Goal: Task Accomplishment & Management: Use online tool/utility

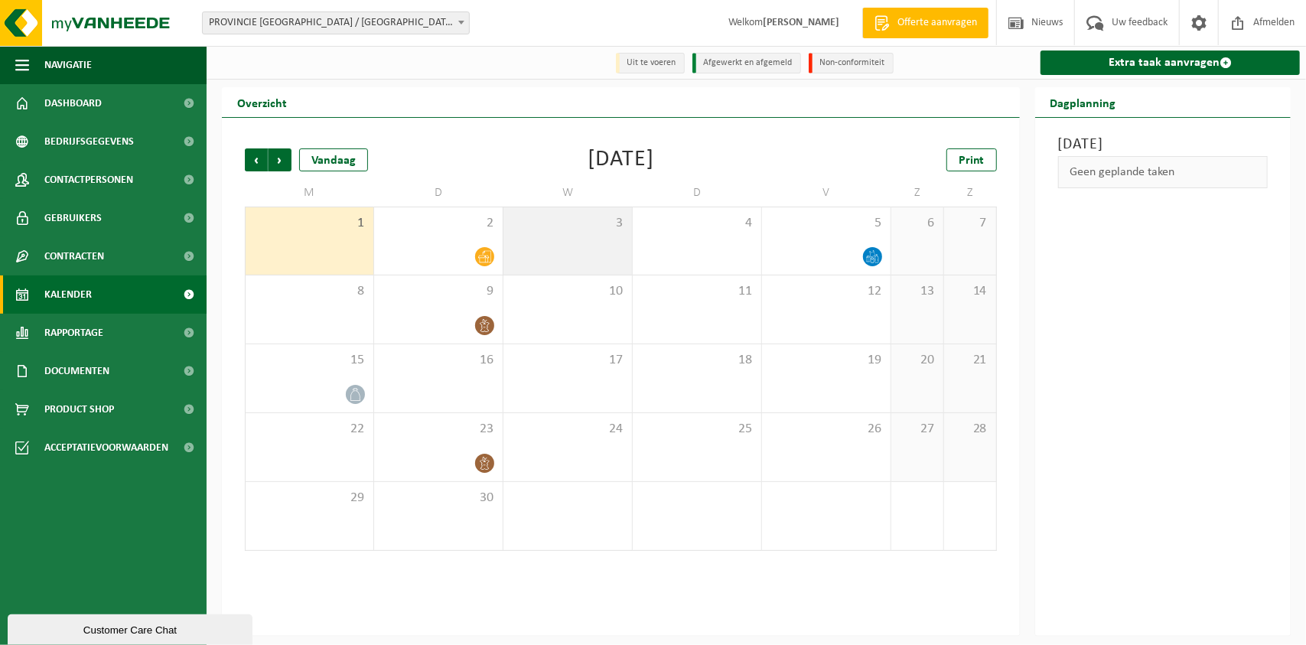
click at [623, 238] on div "3" at bounding box center [567, 240] width 129 height 67
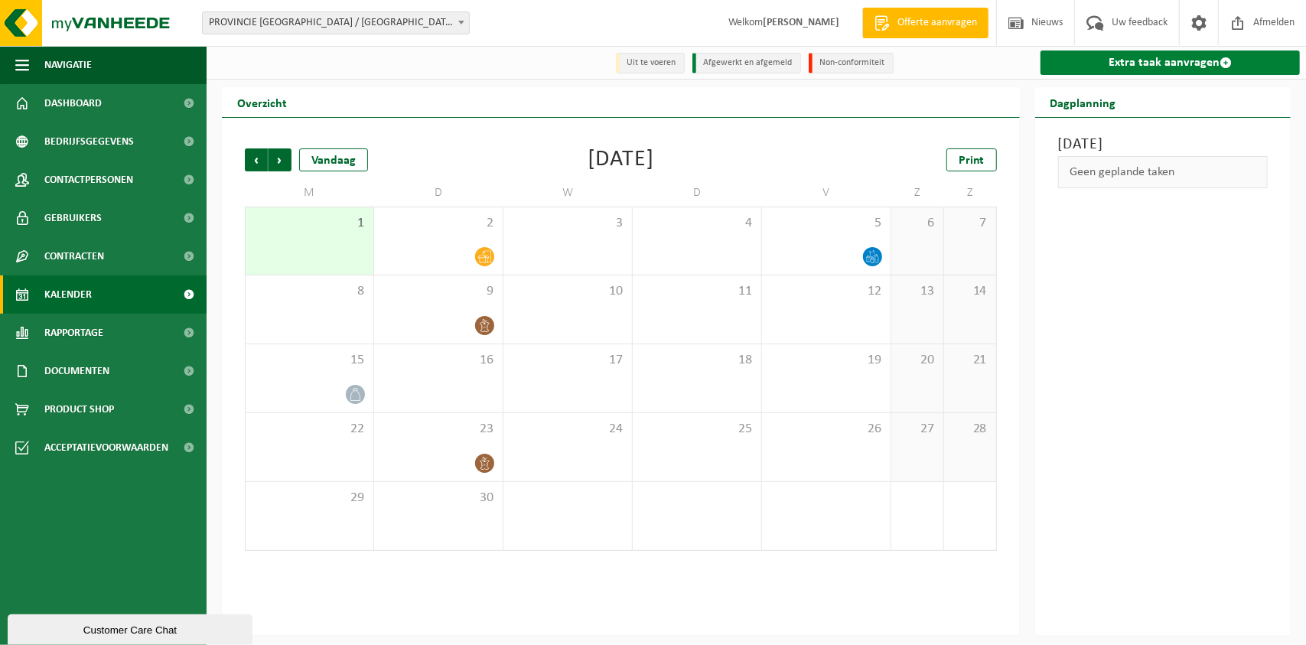
click at [1195, 60] on link "Extra taak aanvragen" at bounding box center [1169, 62] width 259 height 24
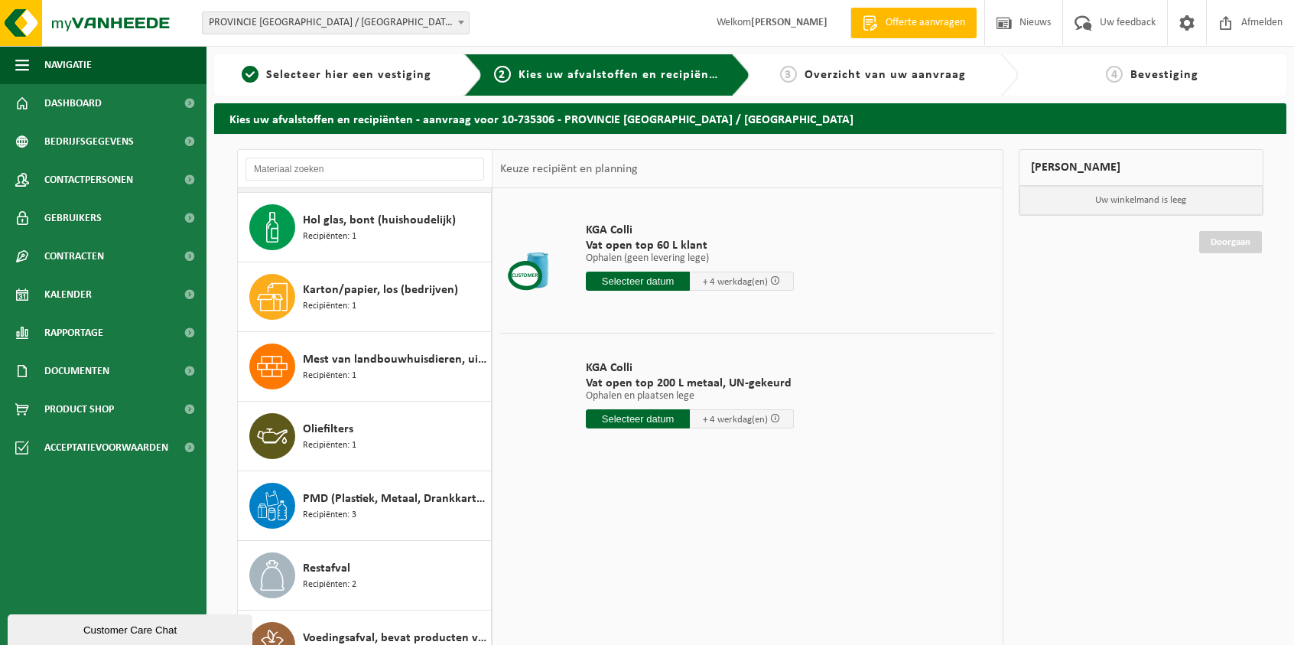
scroll to position [164, 0]
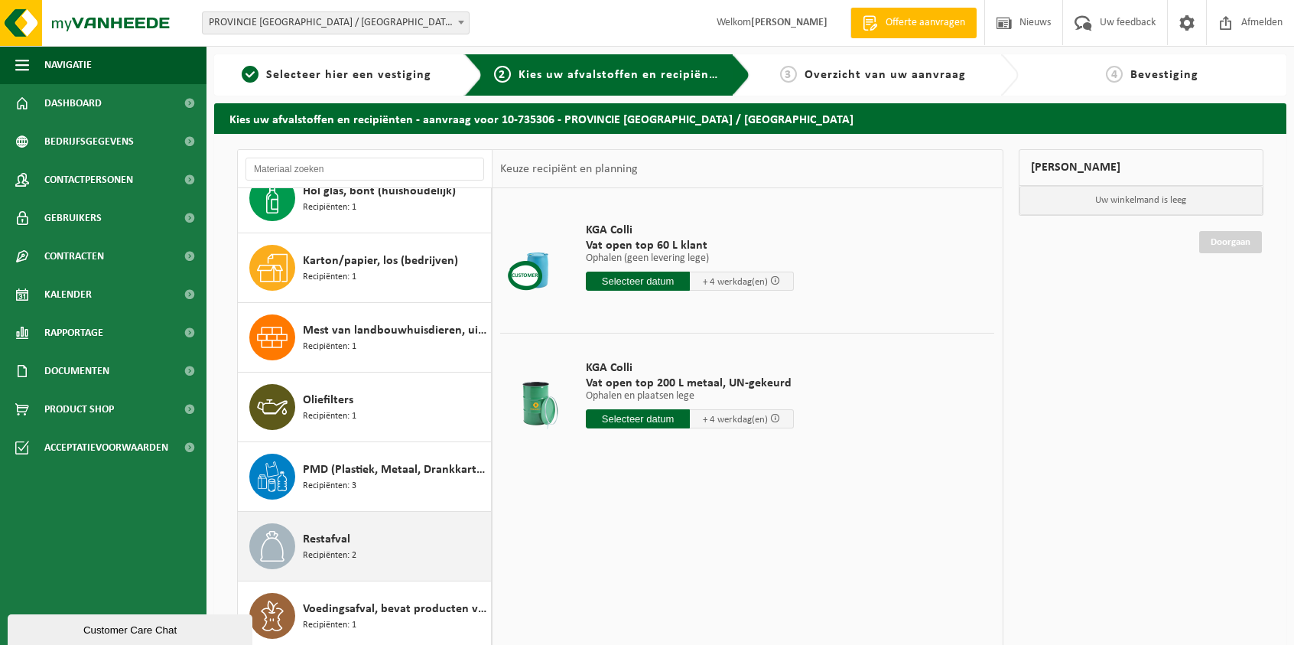
click at [315, 544] on span "Restafval" at bounding box center [326, 539] width 47 height 18
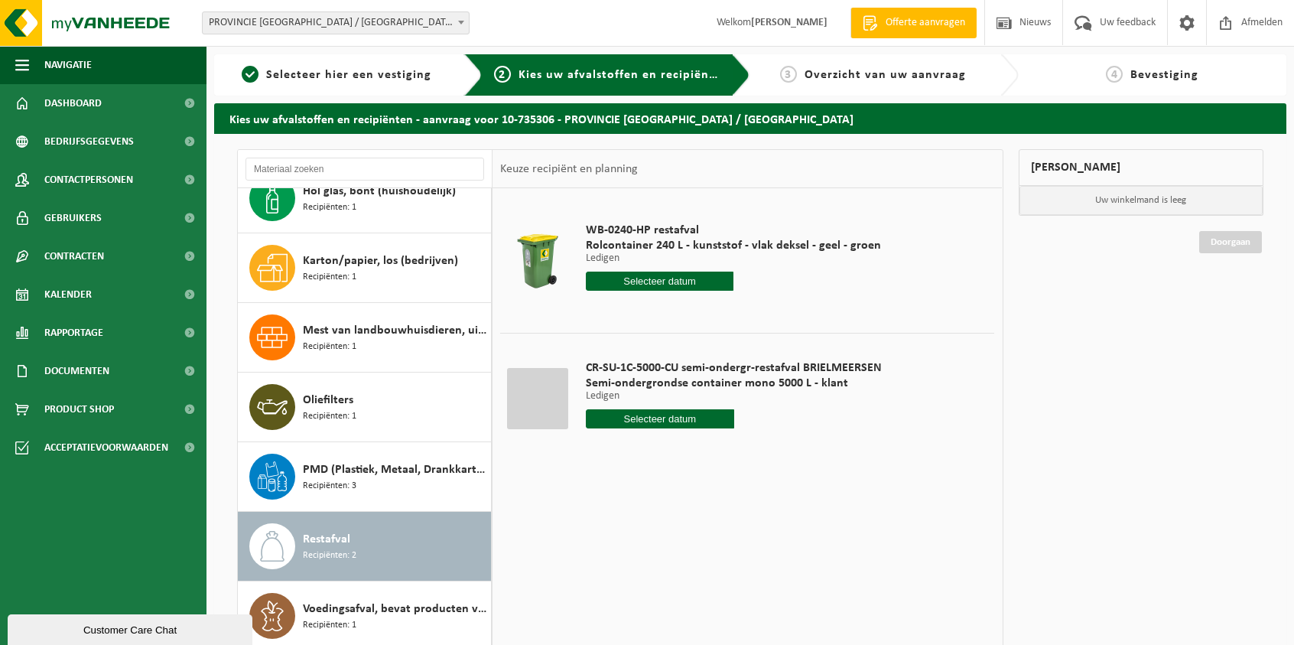
click at [636, 420] on input "text" at bounding box center [660, 418] width 148 height 19
click at [656, 503] on div "3" at bounding box center [653, 505] width 27 height 24
type input "Van [DATE]"
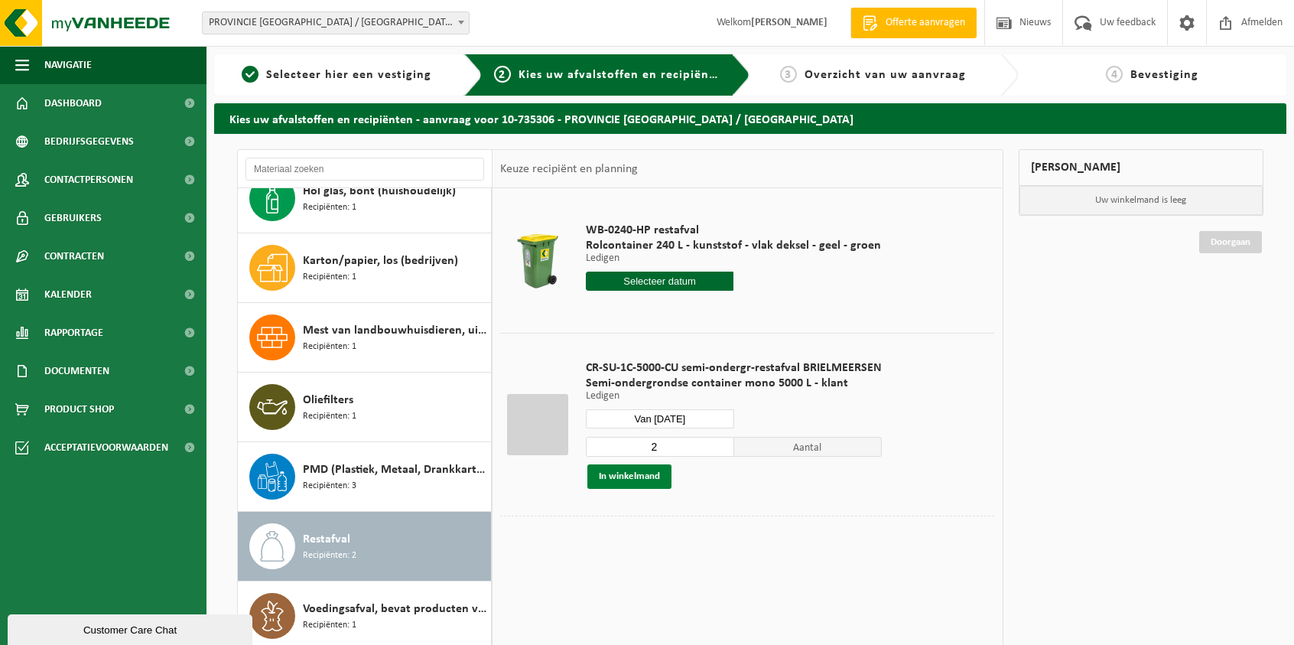
click at [624, 477] on button "In winkelmand" at bounding box center [630, 476] width 84 height 24
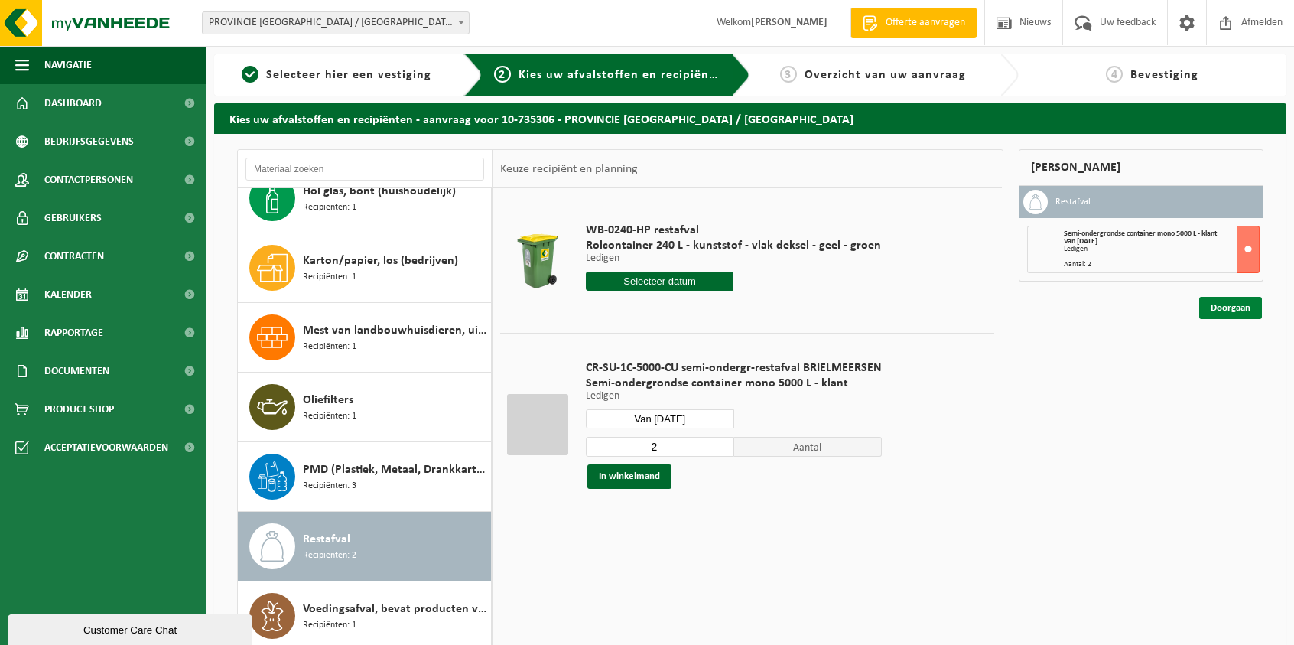
click at [1225, 297] on link "Doorgaan" at bounding box center [1231, 308] width 63 height 22
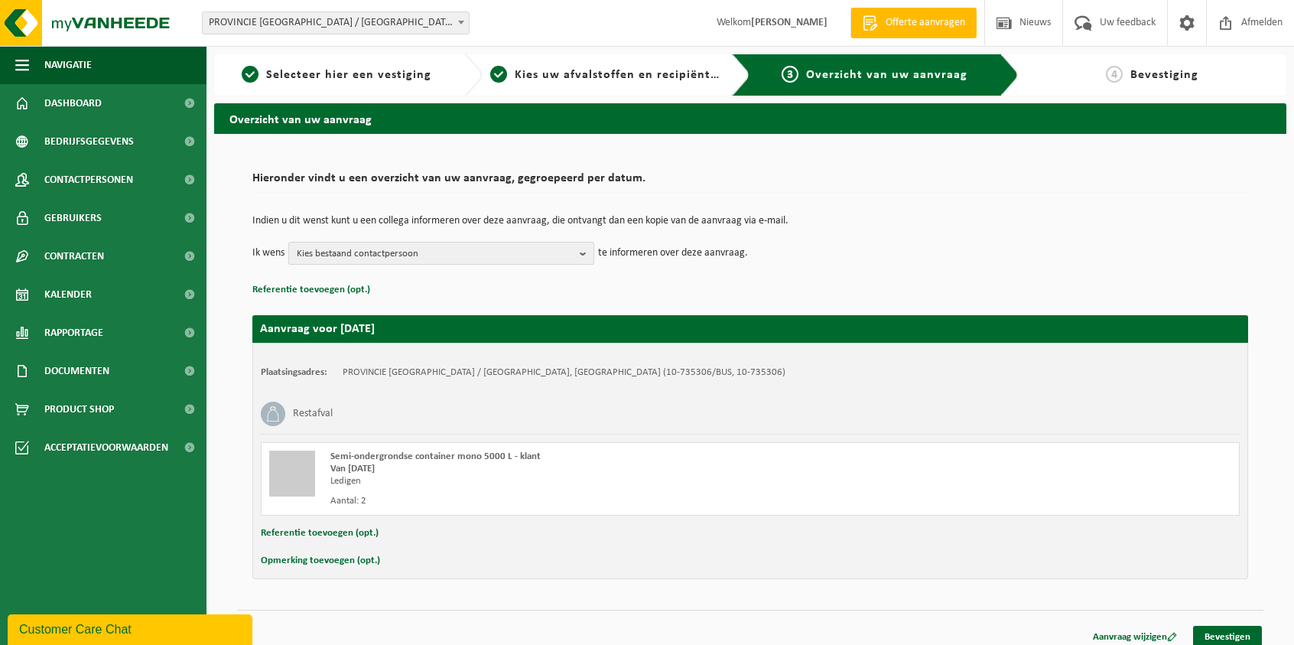
click at [477, 249] on span "Kies bestaand contactpersoon" at bounding box center [435, 254] width 277 height 23
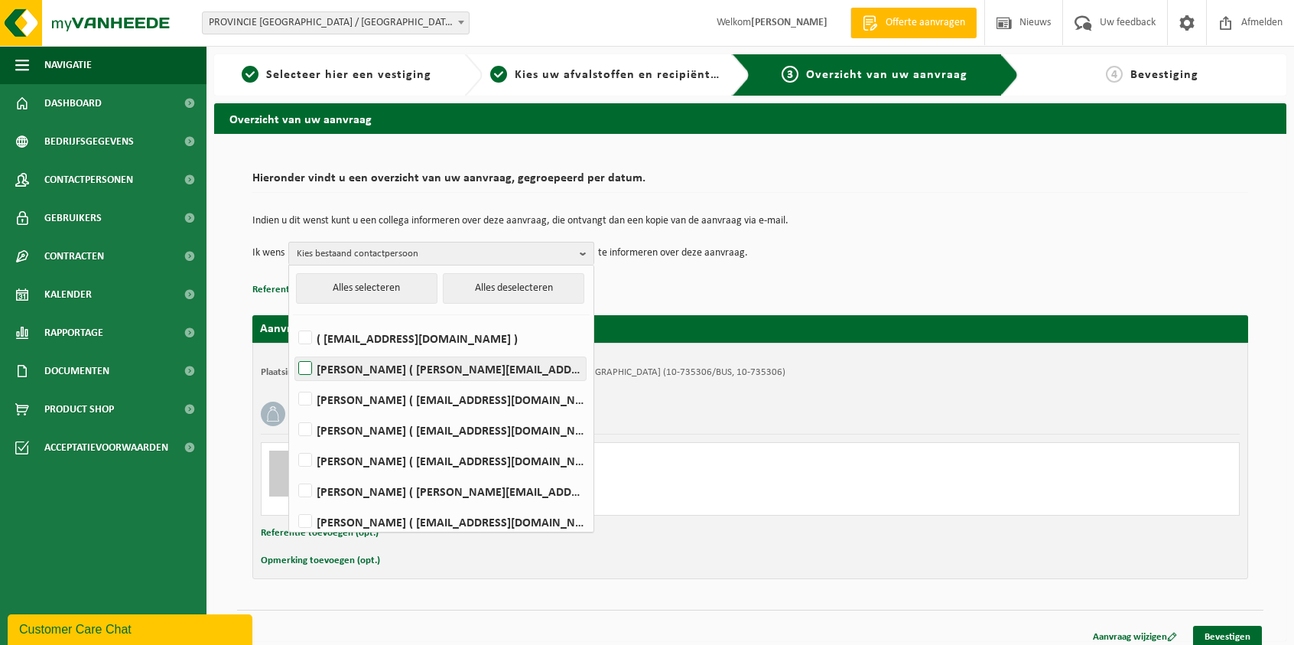
click at [488, 369] on label "[PERSON_NAME] ( [PERSON_NAME][EMAIL_ADDRESS][DOMAIN_NAME] )" at bounding box center [440, 368] width 291 height 23
click at [293, 350] on input "[PERSON_NAME] ( [PERSON_NAME][EMAIL_ADDRESS][DOMAIN_NAME] )" at bounding box center [292, 349] width 1 height 1
checkbox input "true"
click at [1227, 626] on link "Bevestigen" at bounding box center [1227, 637] width 69 height 22
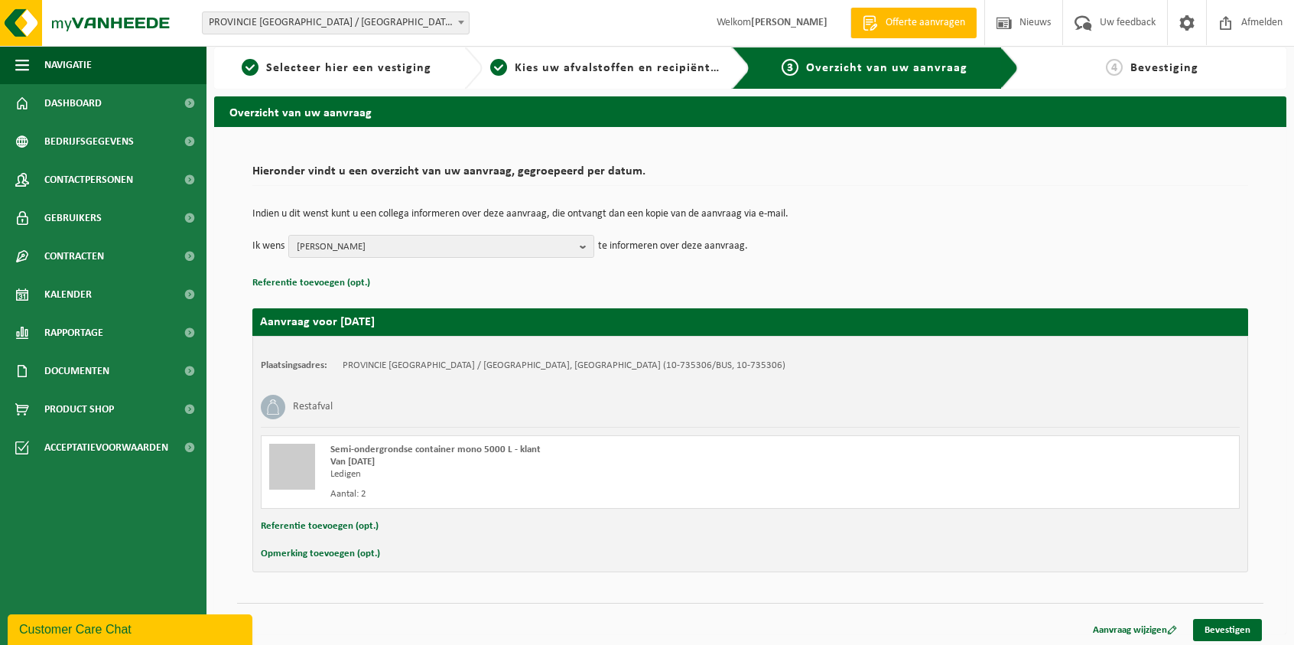
scroll to position [9, 0]
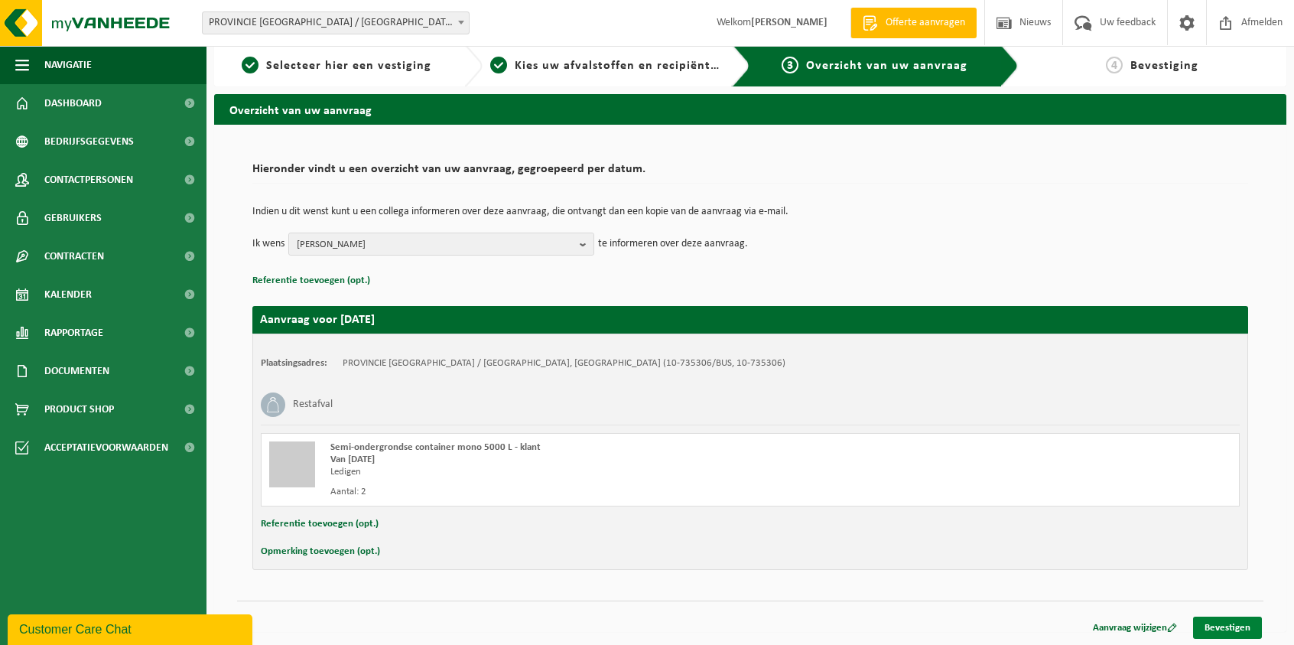
click at [1219, 625] on link "Bevestigen" at bounding box center [1227, 628] width 69 height 22
